Goal: Information Seeking & Learning: Check status

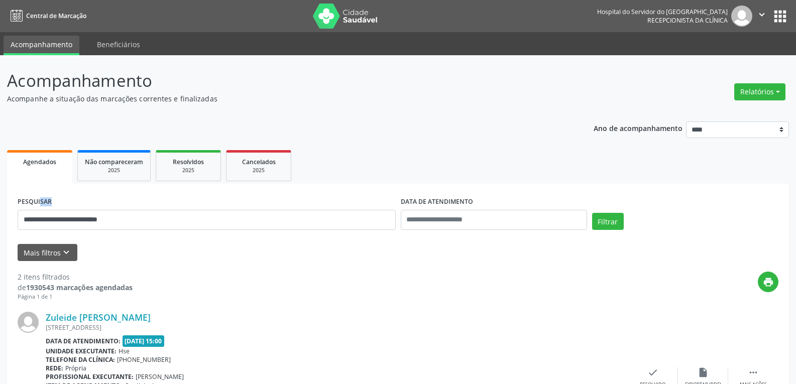
drag, startPoint x: 176, startPoint y: 232, endPoint x: 27, endPoint y: 207, distance: 151.7
click at [2, 208] on div "**********" at bounding box center [398, 340] width 796 height 570
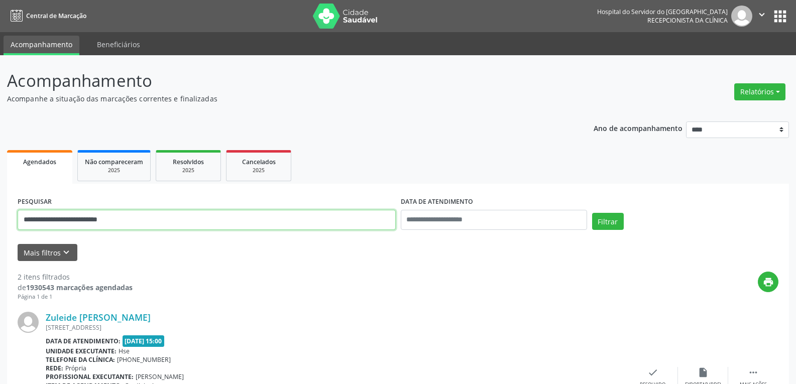
drag, startPoint x: 125, startPoint y: 219, endPoint x: 0, endPoint y: 215, distance: 125.1
click at [0, 215] on div "**********" at bounding box center [398, 340] width 796 height 570
paste input "text"
click at [592, 213] on button "Filtrar" at bounding box center [608, 221] width 32 height 17
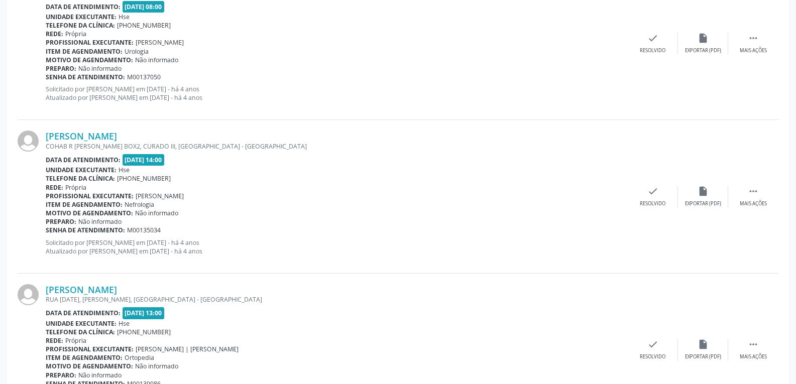
scroll to position [2264, 0]
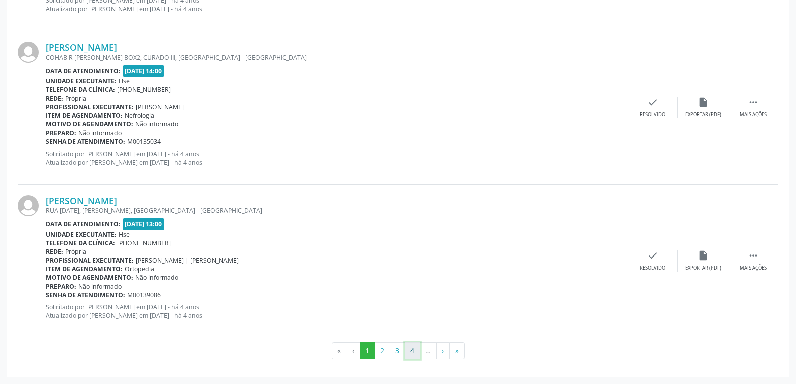
click at [406, 355] on button "4" at bounding box center [413, 351] width 16 height 17
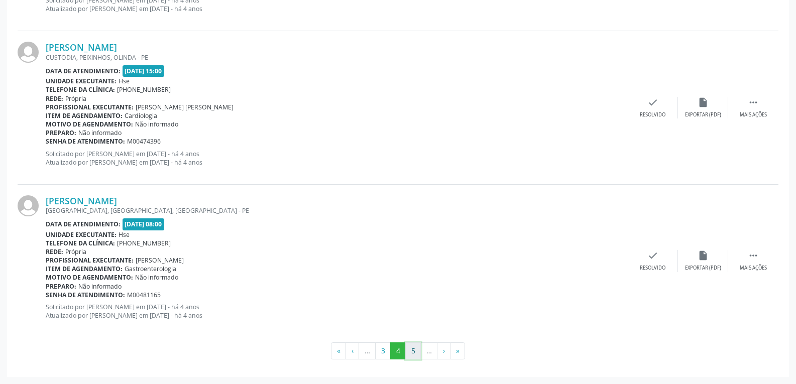
click at [410, 353] on button "5" at bounding box center [413, 351] width 16 height 17
click at [410, 350] on button "6" at bounding box center [413, 351] width 16 height 17
click at [410, 351] on button "7" at bounding box center [413, 351] width 16 height 17
click at [410, 351] on button "8" at bounding box center [413, 351] width 16 height 17
click at [410, 351] on button "9" at bounding box center [413, 351] width 16 height 17
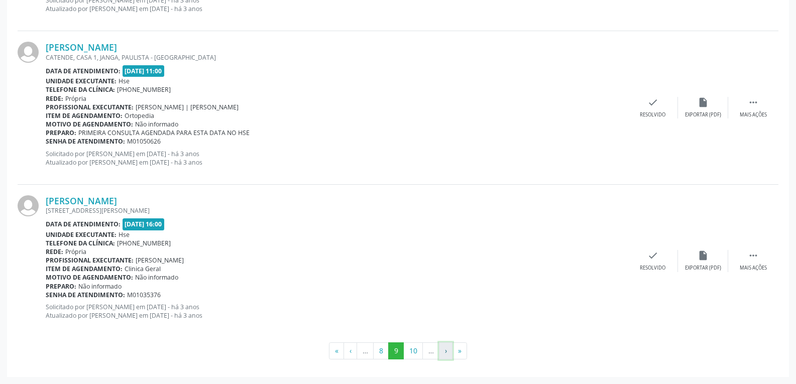
click at [441, 350] on button "›" at bounding box center [446, 351] width 14 height 17
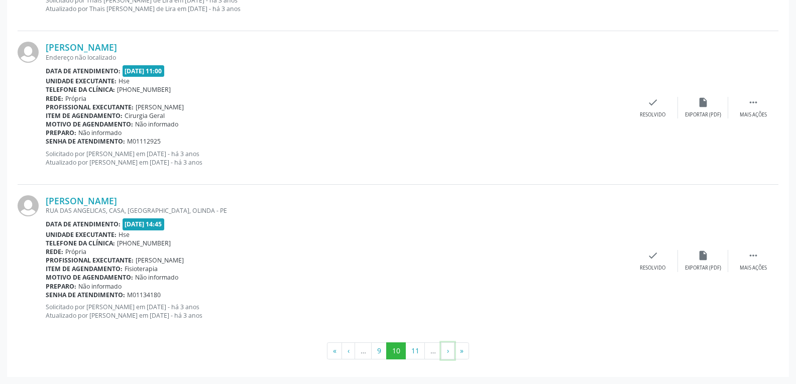
click at [441, 350] on button "›" at bounding box center [448, 351] width 14 height 17
drag, startPoint x: 441, startPoint y: 350, endPoint x: 358, endPoint y: 265, distance: 118.6
click at [358, 265] on div "Item de agendamento: Otorrinolaringologia" at bounding box center [337, 269] width 582 height 9
click at [463, 357] on button "»" at bounding box center [463, 351] width 15 height 17
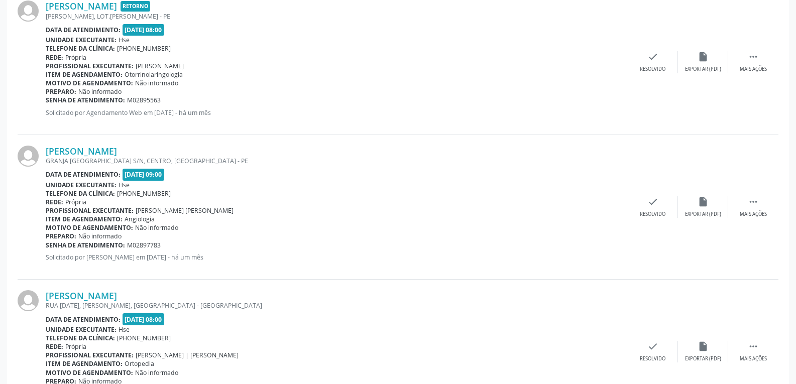
scroll to position [542, 0]
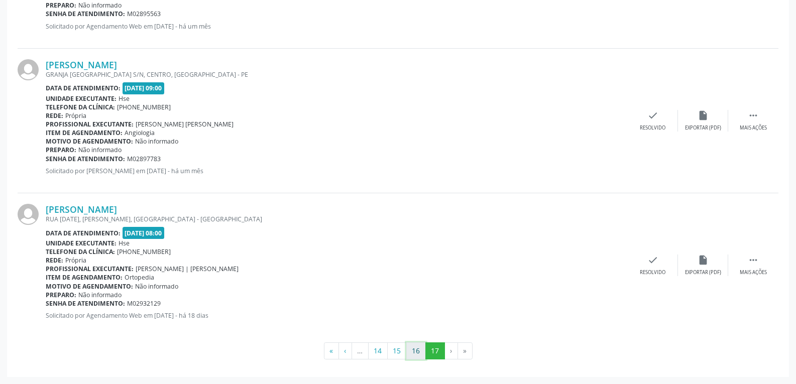
click at [419, 351] on button "16" at bounding box center [416, 351] width 20 height 17
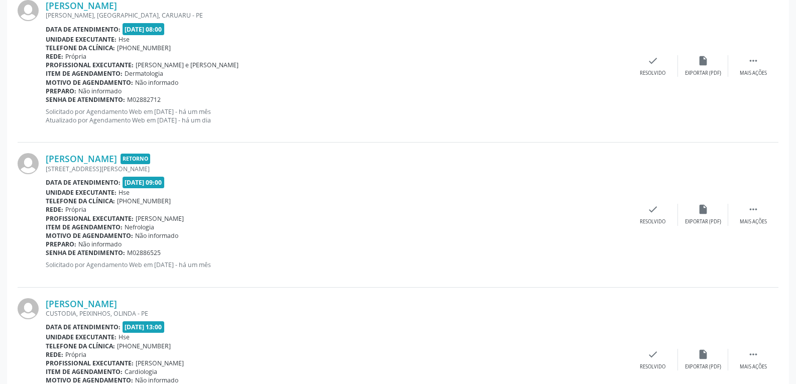
scroll to position [2238, 0]
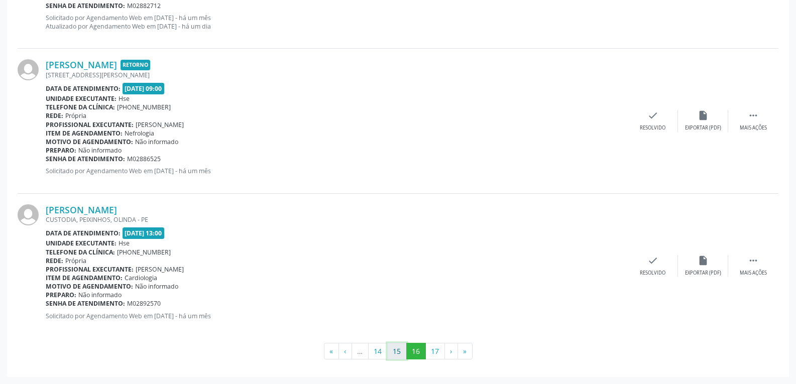
click at [399, 356] on button "15" at bounding box center [397, 351] width 20 height 17
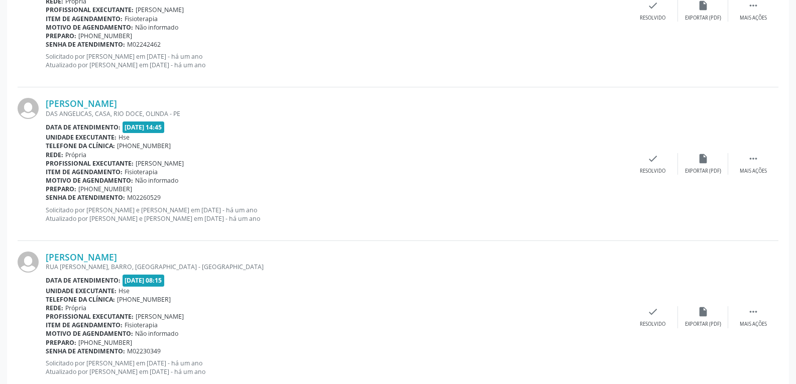
scroll to position [2264, 0]
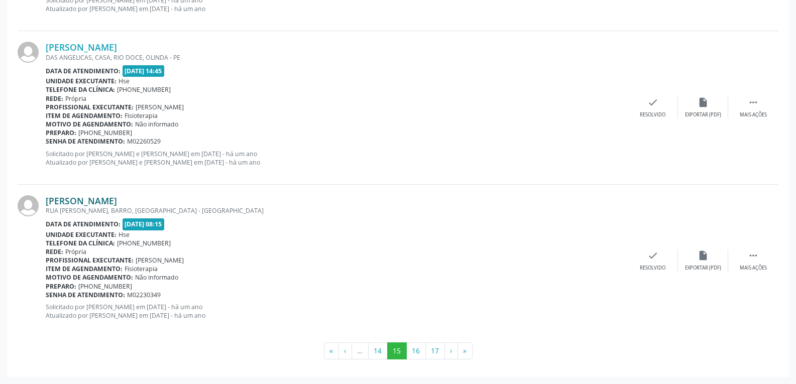
click at [107, 201] on link "[PERSON_NAME]" at bounding box center [81, 200] width 71 height 11
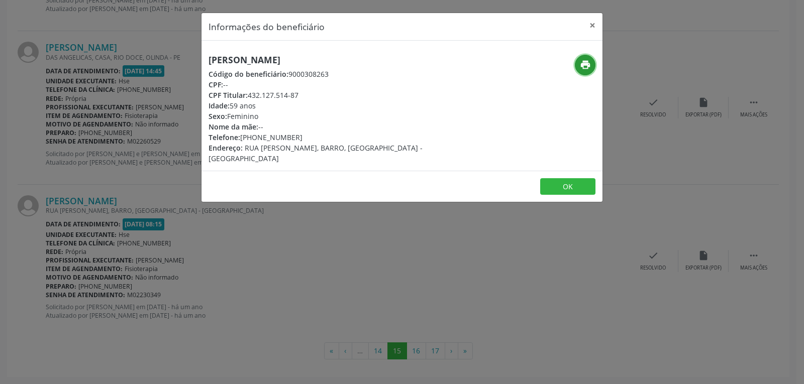
click at [591, 62] on button "print" at bounding box center [585, 65] width 21 height 21
click at [588, 22] on button "×" at bounding box center [592, 25] width 20 height 25
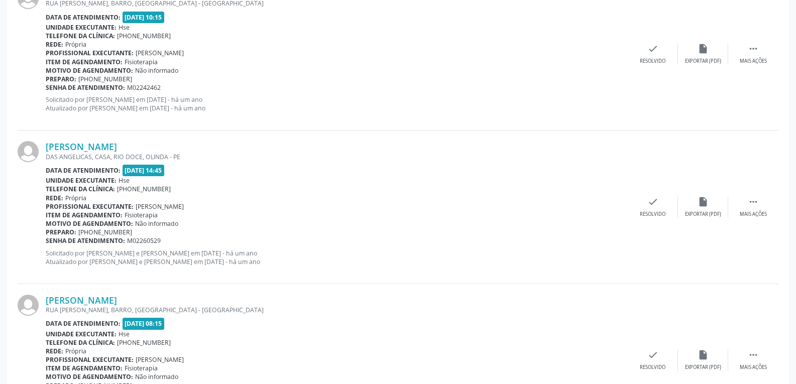
scroll to position [2164, 0]
click at [117, 150] on link "[PERSON_NAME]" at bounding box center [81, 147] width 71 height 11
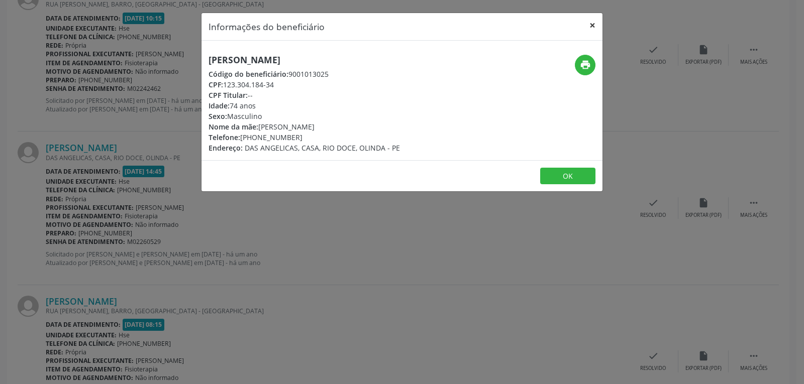
click at [590, 26] on button "×" at bounding box center [592, 25] width 20 height 25
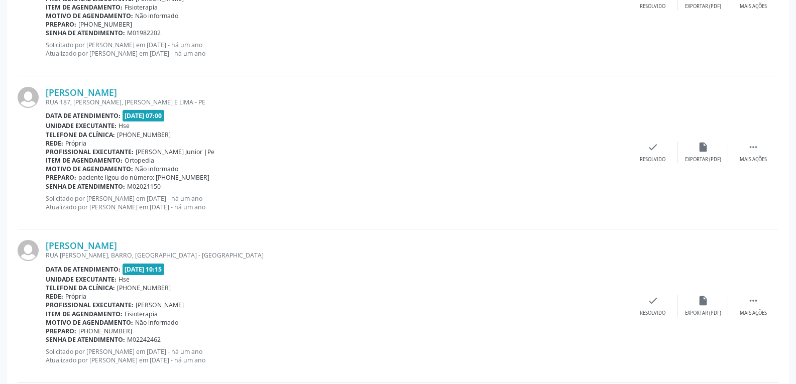
scroll to position [1712, 0]
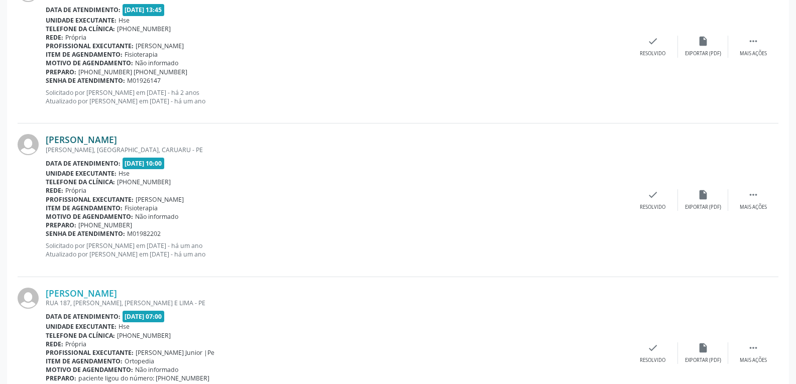
click at [91, 138] on link "[PERSON_NAME]" at bounding box center [81, 139] width 71 height 11
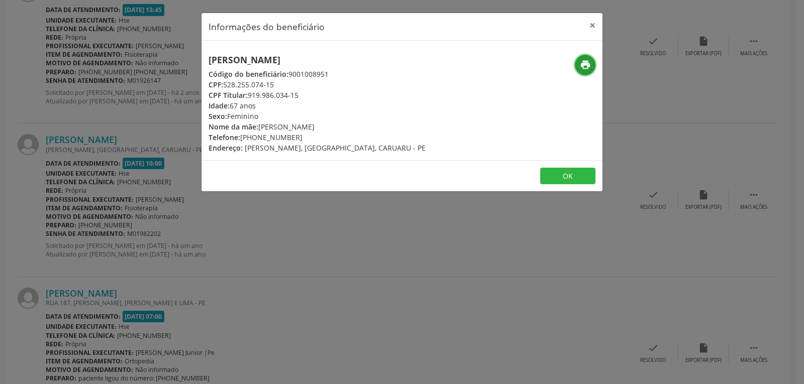
click at [584, 65] on icon "print" at bounding box center [585, 64] width 11 height 11
drag, startPoint x: 248, startPoint y: 93, endPoint x: 329, endPoint y: 99, distance: 81.6
click at [329, 99] on div "CPF Titular: 919.986.034-15" at bounding box center [316, 95] width 217 height 11
copy div "919.986.034-15"
drag, startPoint x: 257, startPoint y: 139, endPoint x: 320, endPoint y: 134, distance: 63.5
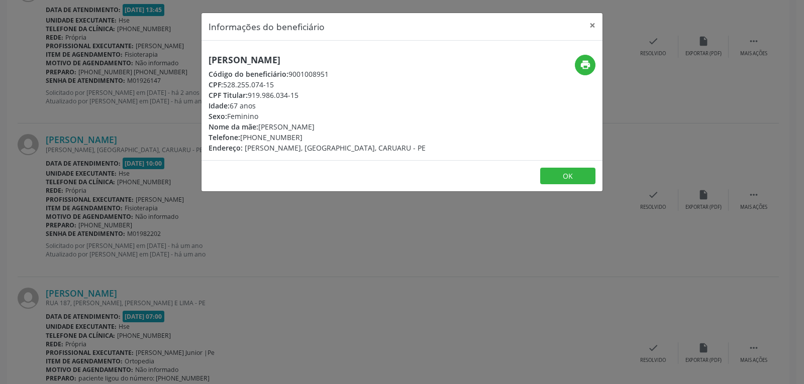
click at [320, 134] on div "Telefone: [PHONE_NUMBER]" at bounding box center [316, 137] width 217 height 11
copy div "98664-6750"
click at [594, 23] on button "×" at bounding box center [592, 25] width 20 height 25
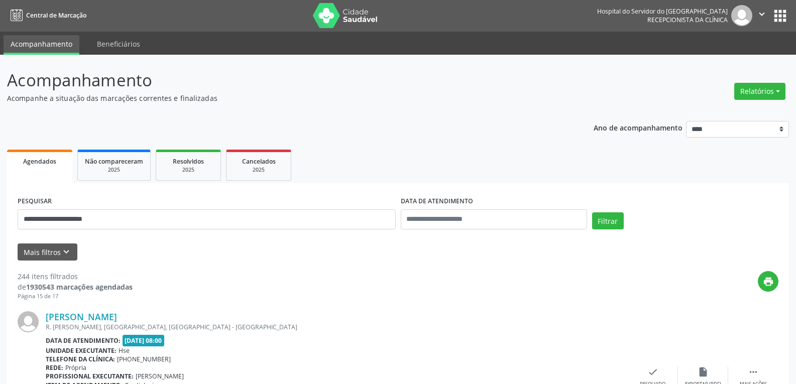
scroll to position [0, 0]
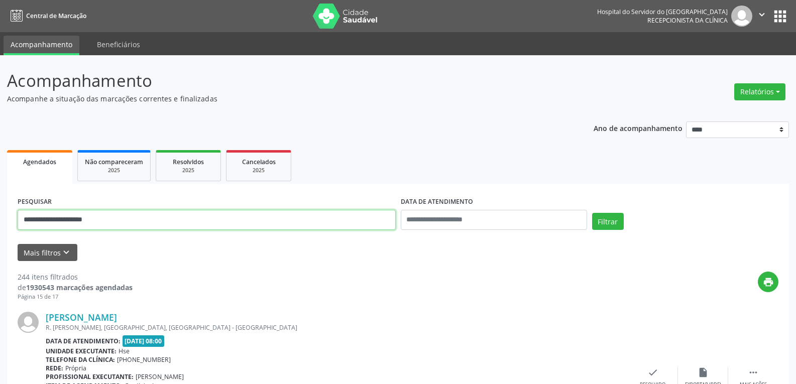
drag, startPoint x: 140, startPoint y: 223, endPoint x: 0, endPoint y: 214, distance: 140.4
click at [592, 213] on button "Filtrar" at bounding box center [608, 221] width 32 height 17
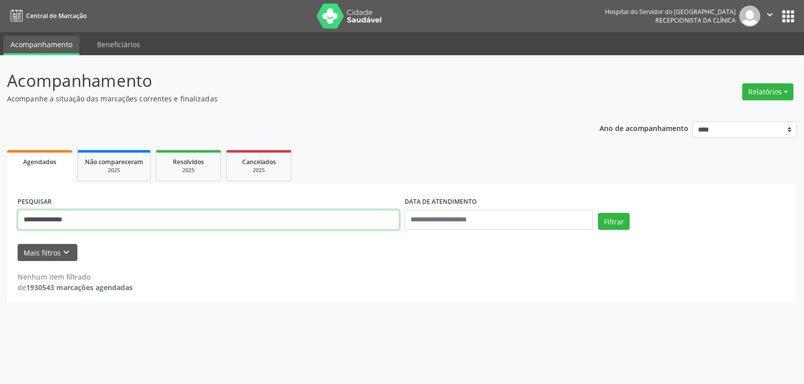
drag, startPoint x: 125, startPoint y: 221, endPoint x: 0, endPoint y: 219, distance: 125.1
click at [0, 219] on div "**********" at bounding box center [402, 219] width 804 height 329
type input "*"
click at [159, 220] on input "text" at bounding box center [209, 220] width 382 height 20
paste input "**********"
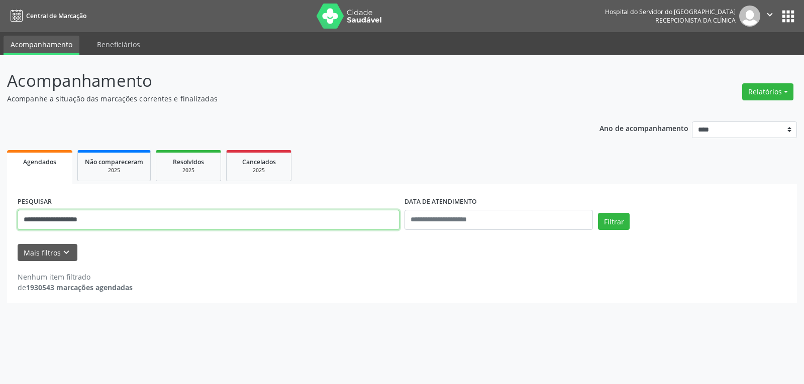
type input "**********"
click at [598, 213] on button "Filtrar" at bounding box center [614, 221] width 32 height 17
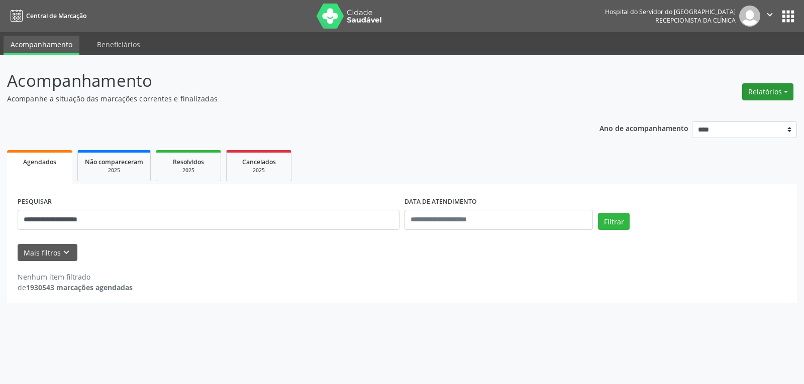
click at [766, 87] on button "Relatórios" at bounding box center [767, 91] width 51 height 17
click at [719, 116] on link "Agendamentos" at bounding box center [740, 113] width 108 height 14
select select "*"
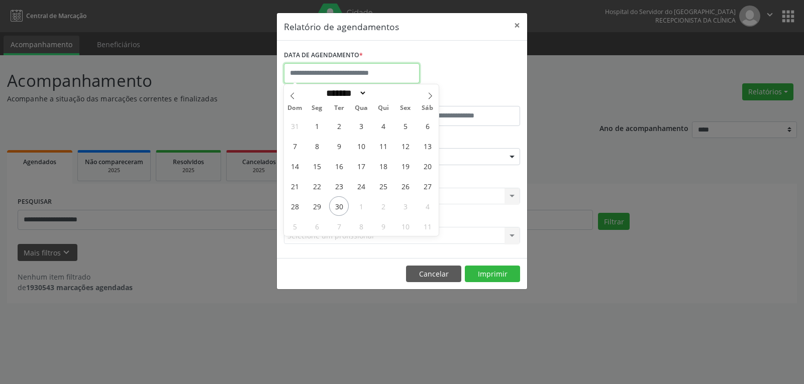
click at [339, 75] on input "text" at bounding box center [352, 73] width 136 height 20
click at [400, 190] on span "26" at bounding box center [405, 186] width 20 height 20
type input "**********"
click at [400, 190] on span "26" at bounding box center [405, 186] width 20 height 20
click at [400, 190] on div "Selecione uma clínica Nenhum resultado encontrado para: " " Não há nenhuma opçã…" at bounding box center [402, 196] width 236 height 17
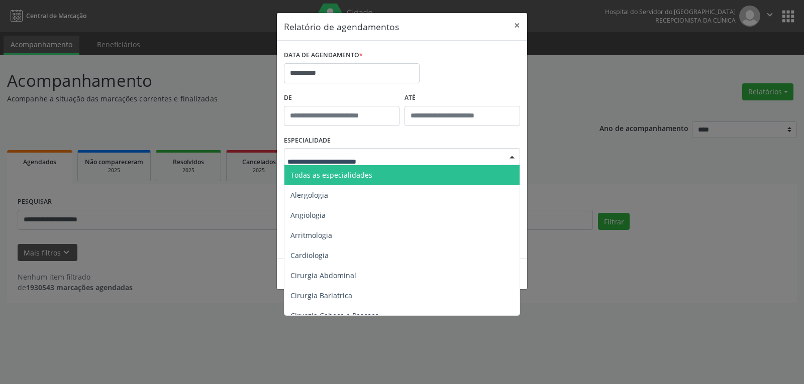
click at [318, 151] on div at bounding box center [402, 156] width 236 height 17
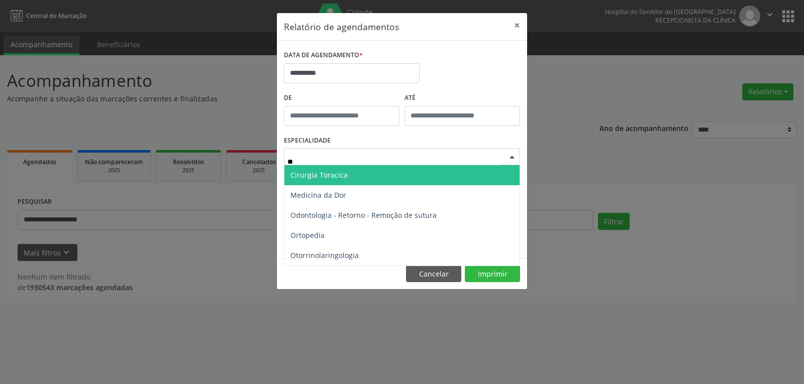
type input "***"
click at [321, 170] on span "Ortopedia" at bounding box center [307, 175] width 34 height 10
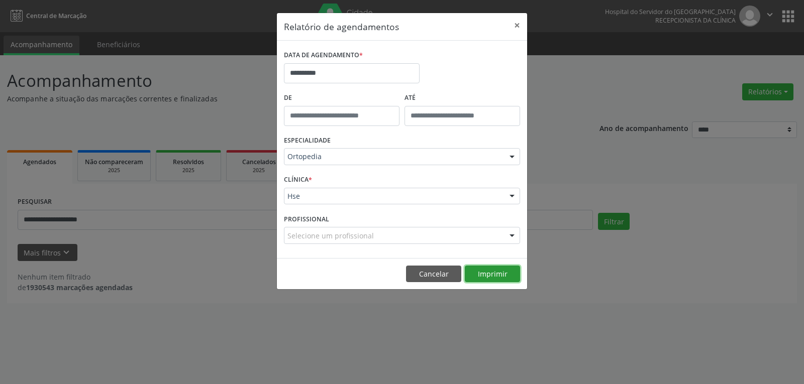
click at [486, 272] on button "Imprimir" at bounding box center [492, 274] width 55 height 17
click at [520, 24] on button "×" at bounding box center [517, 25] width 20 height 25
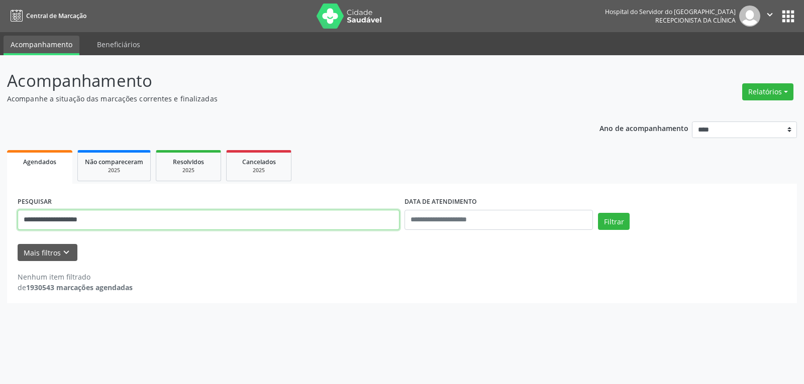
drag, startPoint x: 137, startPoint y: 229, endPoint x: 0, endPoint y: 220, distance: 136.9
click at [0, 220] on div "**********" at bounding box center [402, 219] width 804 height 329
click at [598, 213] on button "Filtrar" at bounding box center [614, 221] width 32 height 17
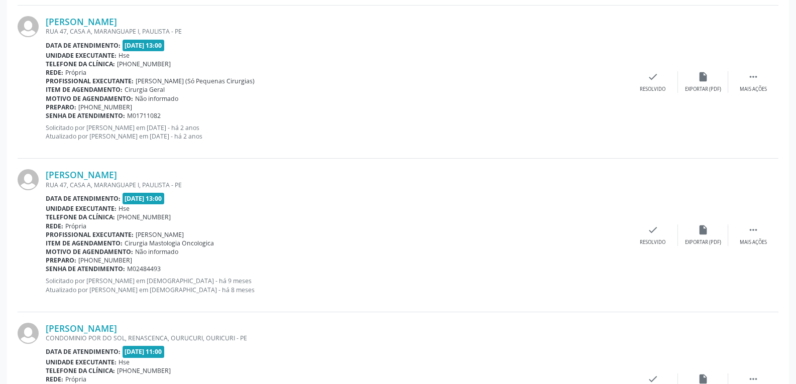
scroll to position [693, 0]
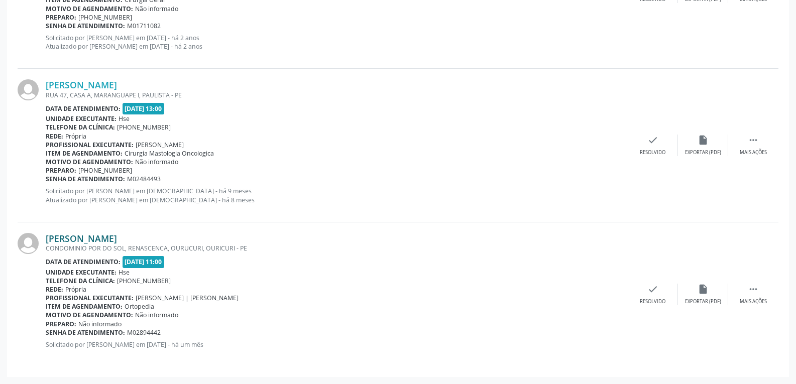
click at [87, 241] on link "[PERSON_NAME]" at bounding box center [81, 238] width 71 height 11
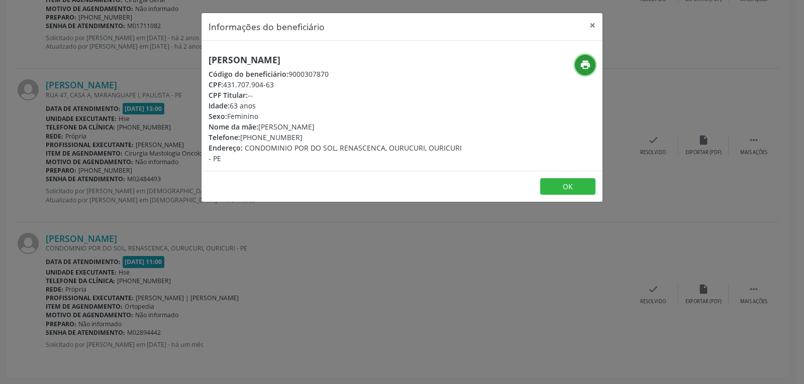
click at [579, 61] on button "print" at bounding box center [585, 65] width 21 height 21
click at [593, 22] on button "×" at bounding box center [592, 25] width 20 height 25
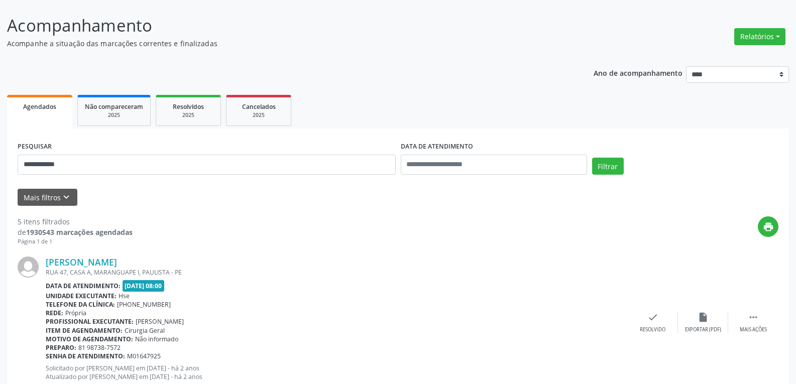
scroll to position [151, 0]
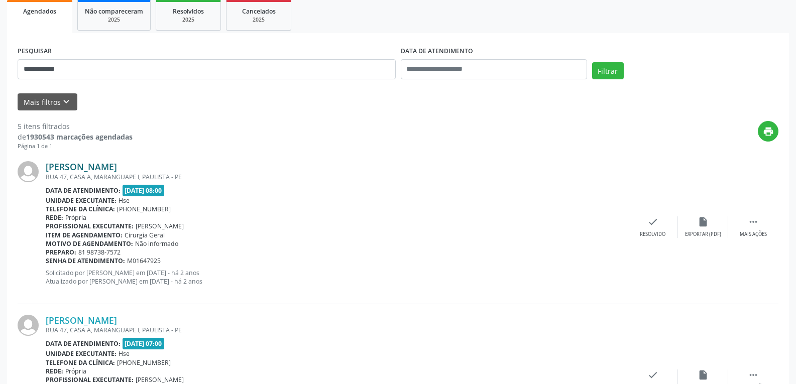
click at [109, 164] on link "[PERSON_NAME]" at bounding box center [81, 166] width 71 height 11
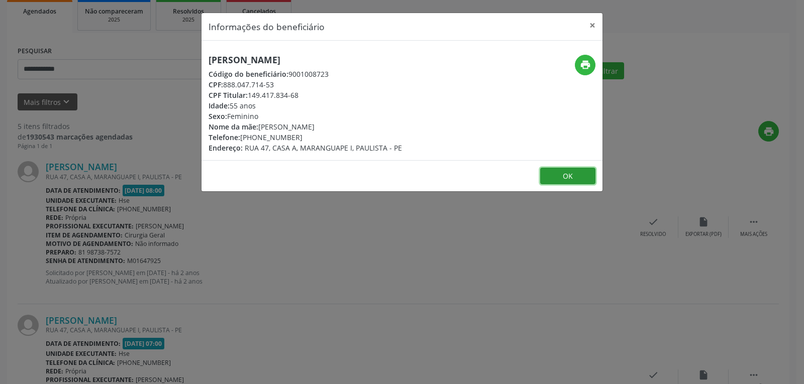
click at [577, 174] on button "OK" at bounding box center [567, 176] width 55 height 17
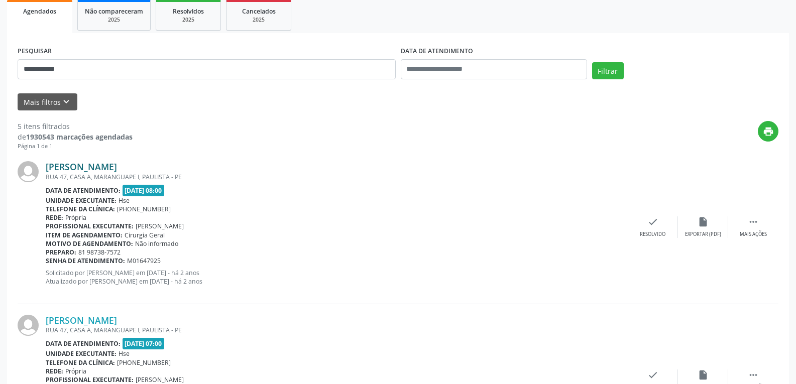
click at [93, 167] on link "[PERSON_NAME]" at bounding box center [81, 166] width 71 height 11
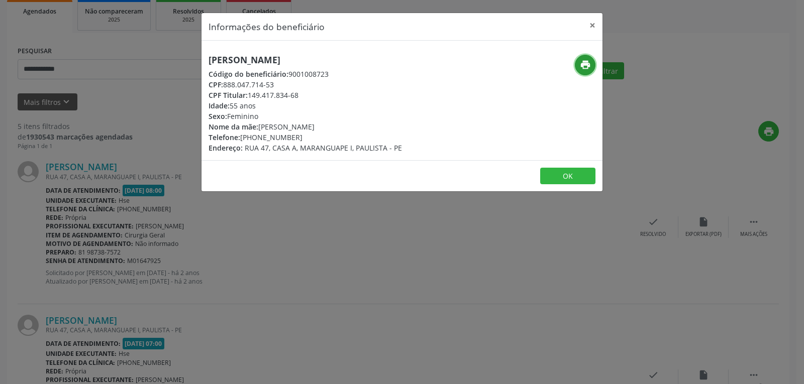
click at [584, 62] on icon "print" at bounding box center [585, 64] width 11 height 11
click at [593, 24] on button "×" at bounding box center [592, 25] width 20 height 25
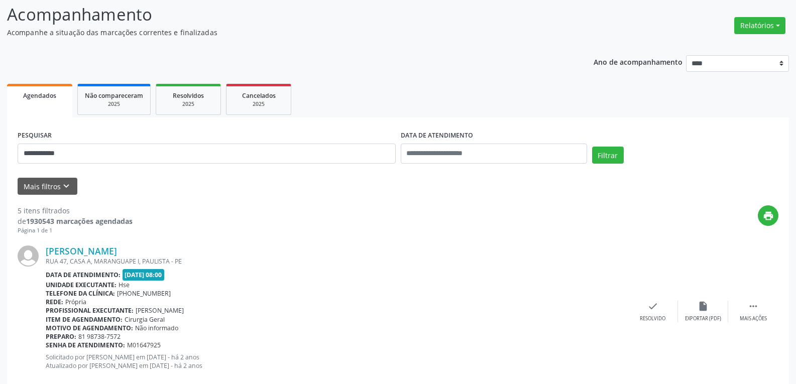
scroll to position [0, 0]
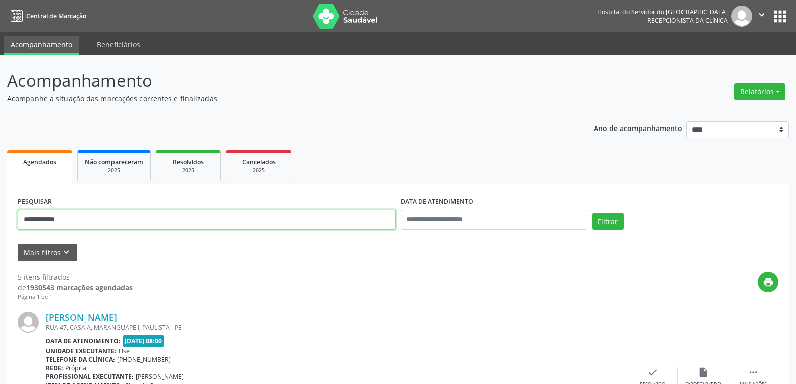
drag, startPoint x: 92, startPoint y: 219, endPoint x: 0, endPoint y: 215, distance: 92.0
type input "**********"
click at [592, 213] on button "Filtrar" at bounding box center [608, 221] width 32 height 17
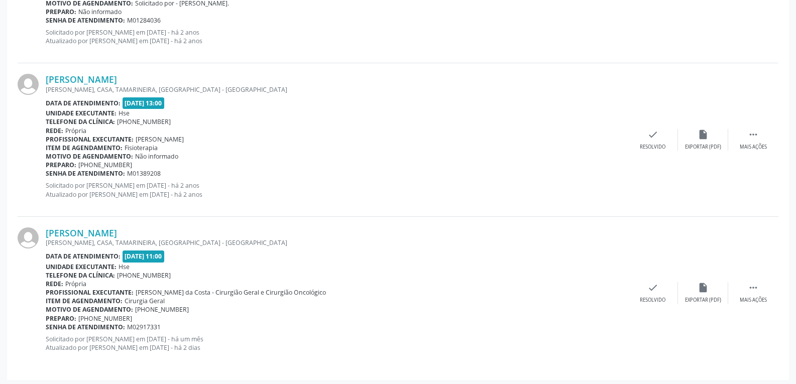
scroll to position [701, 0]
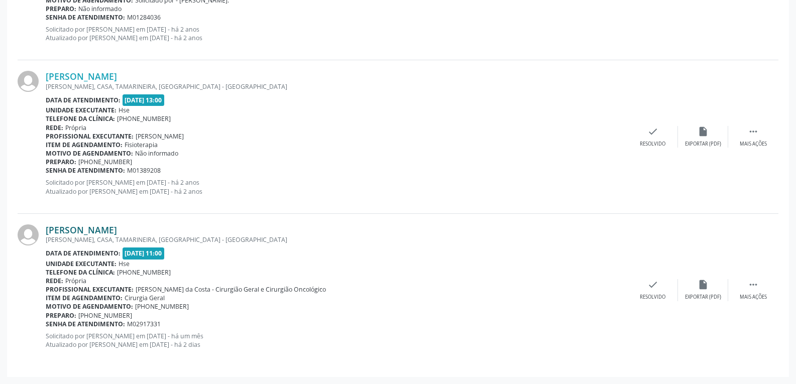
click at [99, 232] on link "[PERSON_NAME]" at bounding box center [81, 229] width 71 height 11
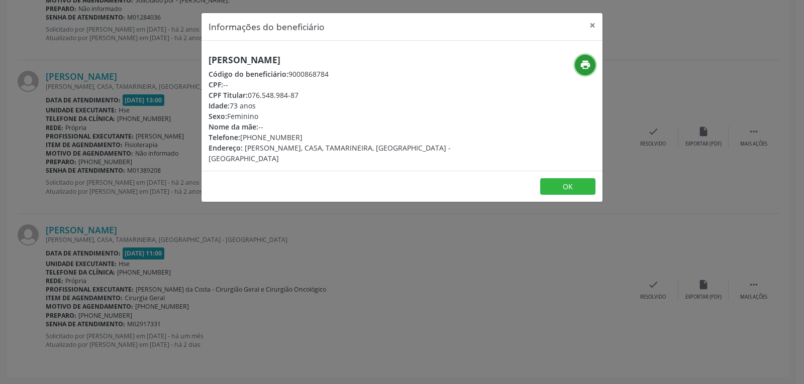
click at [582, 63] on icon "print" at bounding box center [585, 64] width 11 height 11
click at [584, 67] on icon "print" at bounding box center [585, 64] width 11 height 11
drag, startPoint x: 248, startPoint y: 93, endPoint x: 348, endPoint y: 97, distance: 100.0
click at [348, 97] on div "CPF Titular: 076.548.984-87" at bounding box center [334, 95] width 253 height 11
copy div "076.548.984-87"
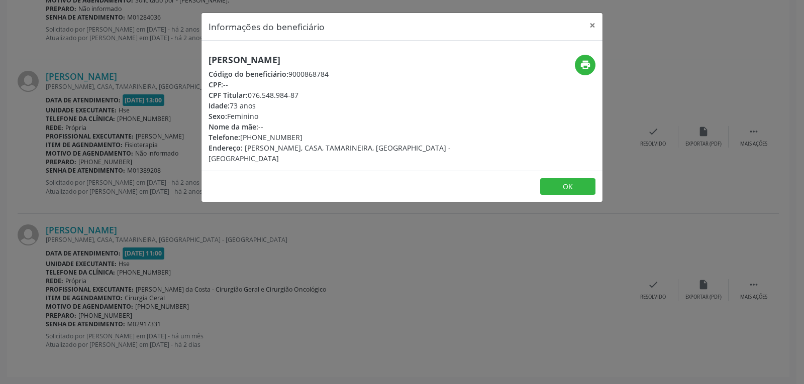
drag, startPoint x: 252, startPoint y: 137, endPoint x: 328, endPoint y: 136, distance: 76.8
click at [328, 136] on div "Telefone: [PHONE_NUMBER]" at bounding box center [334, 137] width 253 height 11
drag, startPoint x: 255, startPoint y: 140, endPoint x: 324, endPoint y: 137, distance: 68.8
click at [324, 137] on div "Telefone: [PHONE_NUMBER]" at bounding box center [334, 137] width 253 height 11
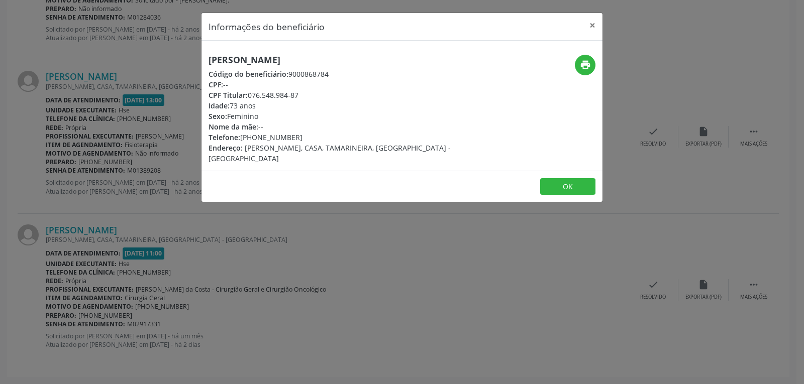
copy div "98759-8937"
click at [589, 24] on button "×" at bounding box center [592, 25] width 20 height 25
